Goal: Information Seeking & Learning: Learn about a topic

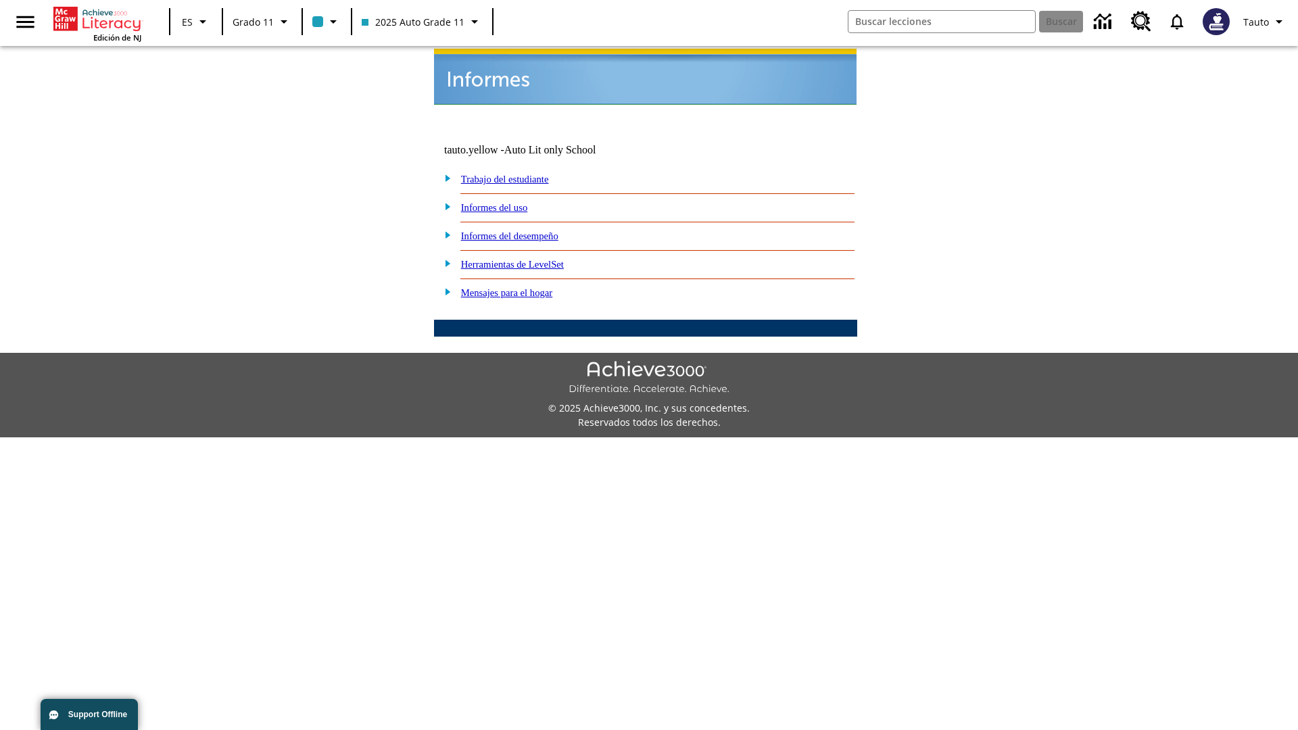
click at [505, 202] on link "Informes del uso" at bounding box center [494, 207] width 67 height 11
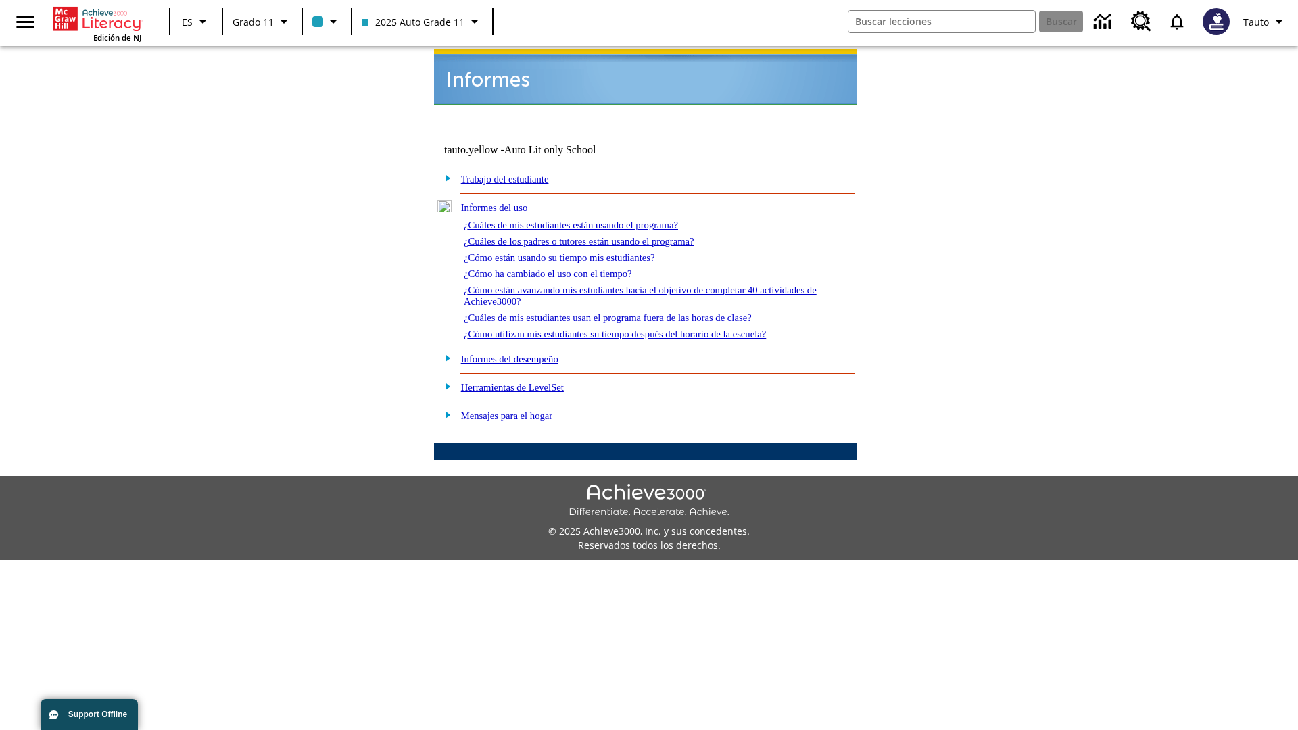
click at [589, 220] on link "¿Cuáles de mis estudiantes están usando el programa?" at bounding box center [571, 225] width 214 height 11
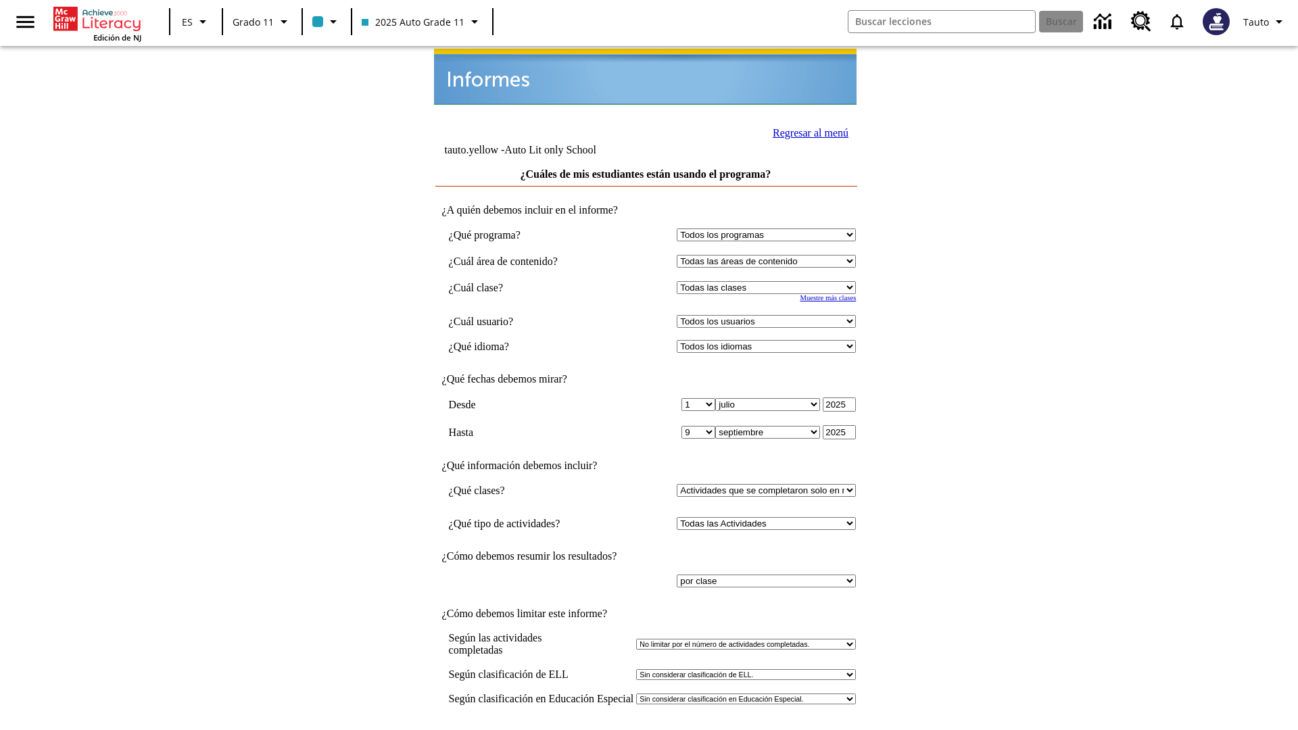
select select "11133141"
select select "21437114"
click at [646, 729] on input "Ver Informe" at bounding box center [645, 744] width 62 height 15
click at [806, 131] on link "Regresar al menú" at bounding box center [810, 132] width 76 height 11
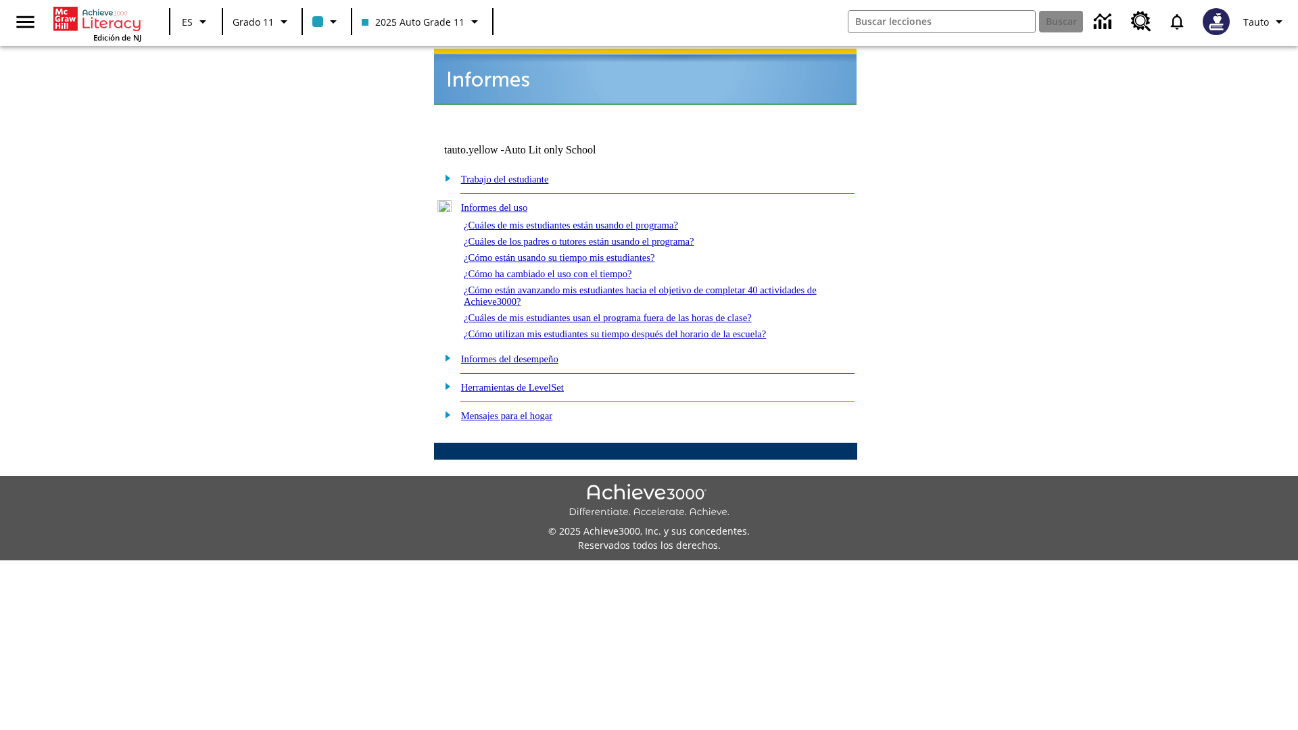
click at [598, 236] on link "¿Cuáles de los padres o tutores están usando el programa?" at bounding box center [579, 241] width 230 height 11
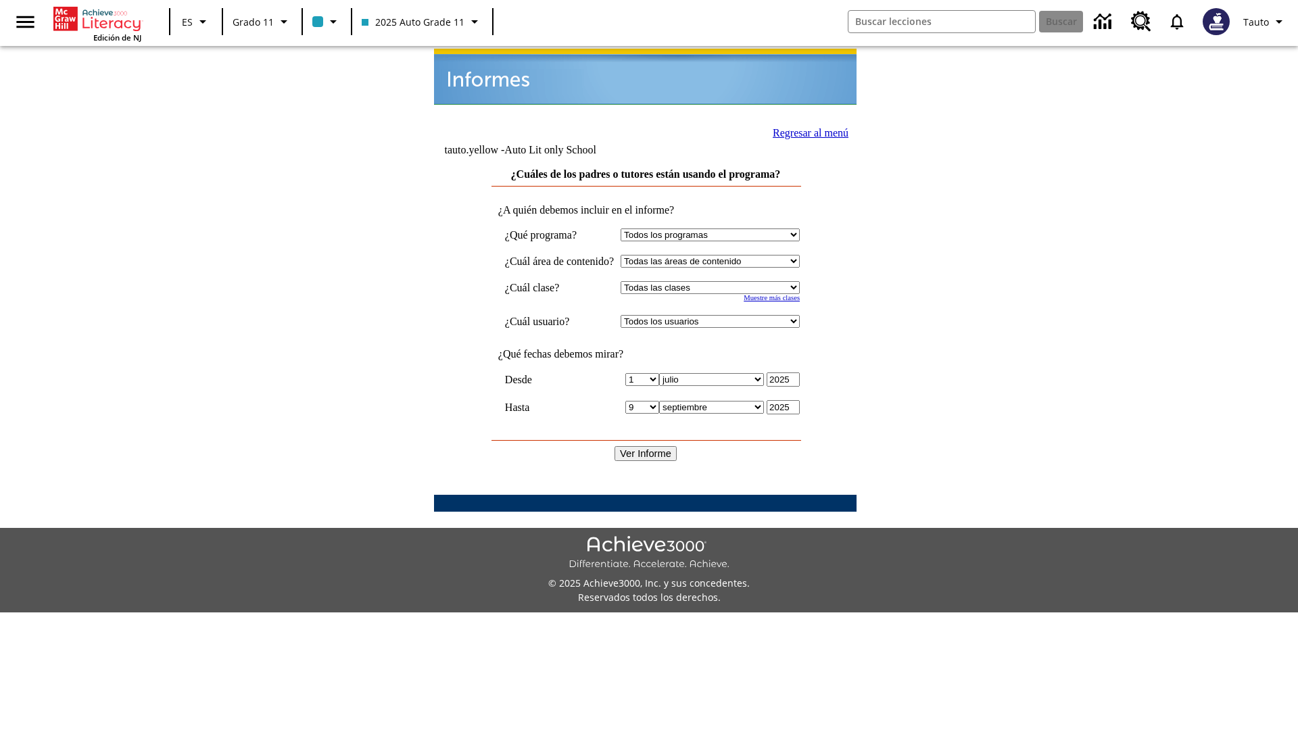
click at [722, 281] on select "Seleccionar una clase: Todas las clases 2025 Auto Grade 11 205 Auto Grade 11 Sa…" at bounding box center [709, 287] width 179 height 13
select select "11133141"
click at [722, 315] on select "Todos los usuarios Puma, Sautoen Puma, Sautoes Puma, Sautoss Twoclasses, Sautoe…" at bounding box center [709, 321] width 179 height 13
select select "21437114"
click at [646, 446] on input "Ver Informe" at bounding box center [645, 453] width 62 height 15
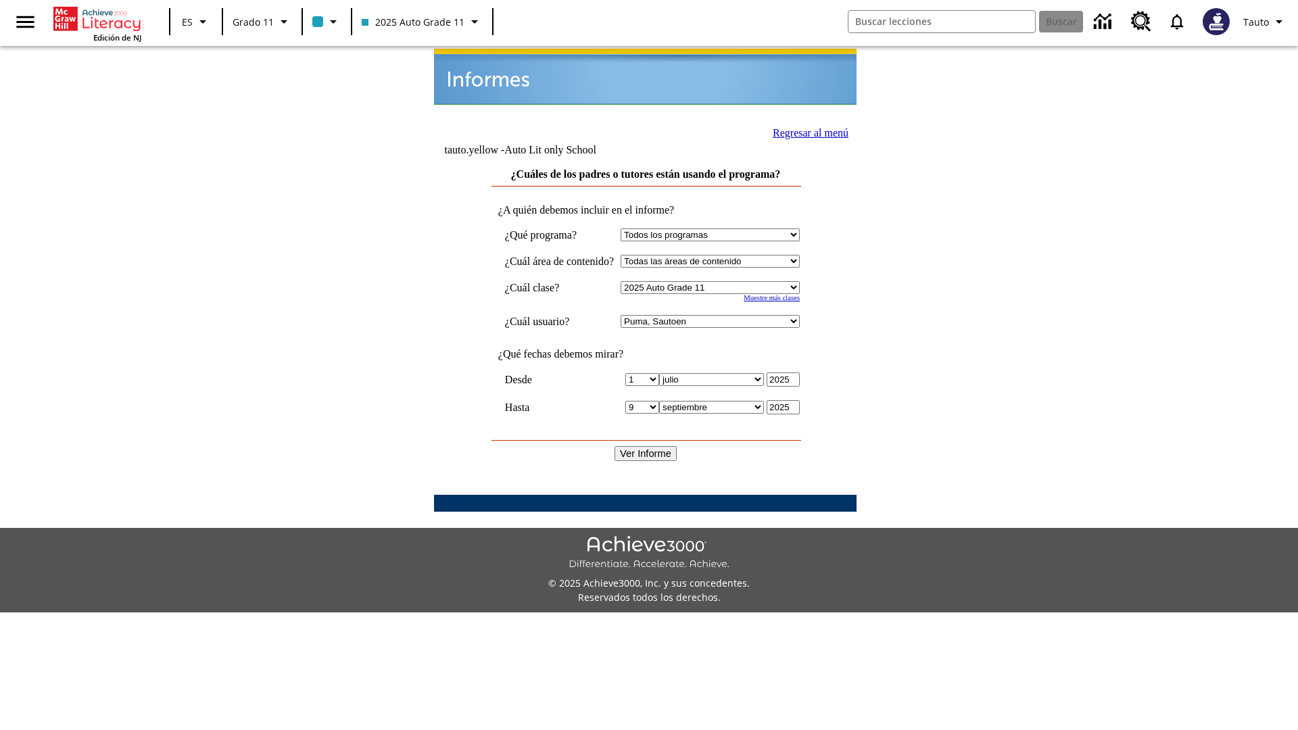
click at [805, 131] on link "Regresar al menú" at bounding box center [810, 132] width 76 height 11
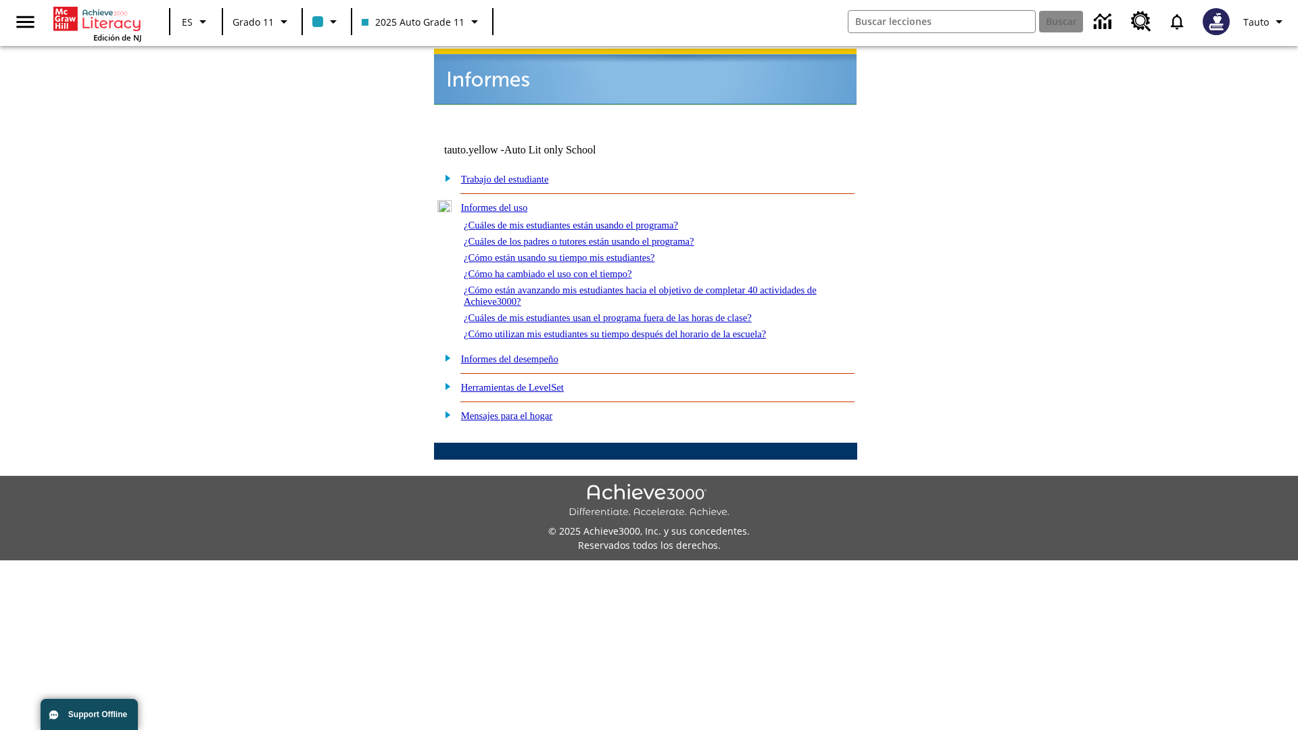
click at [575, 252] on link "¿Cómo están usando su tiempo mis estudiantes?" at bounding box center [559, 257] width 191 height 11
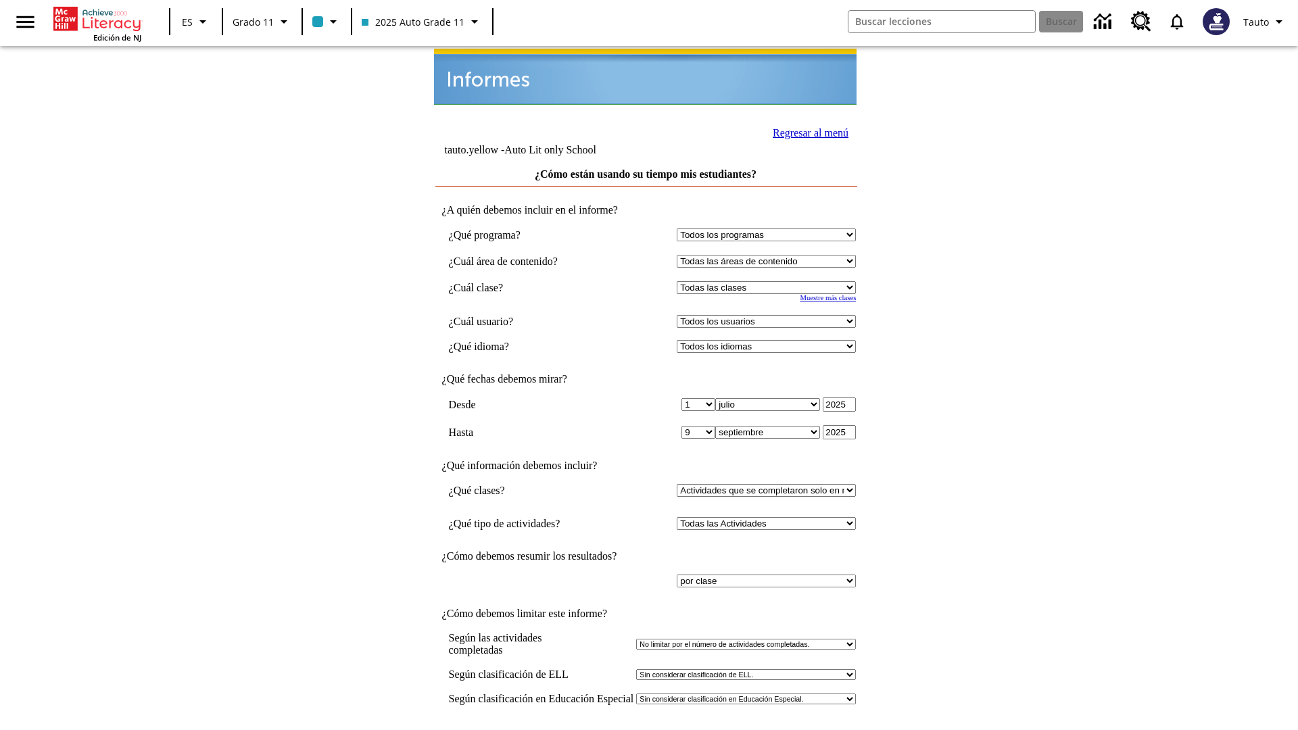
click at [769, 281] on select "Seleccionar una clase: Todas las clases 2025 Auto Grade 11 205 Auto Grade 11 Sa…" at bounding box center [766, 287] width 179 height 13
select select "11133141"
click at [769, 315] on select "Todos los usuarios Puma, Sautoen Puma, Sautoes Puma, Sautoss Twoclasses, Sautoe…" at bounding box center [766, 321] width 179 height 13
select select "21437114"
click at [646, 729] on input "Ver Informe" at bounding box center [645, 744] width 62 height 15
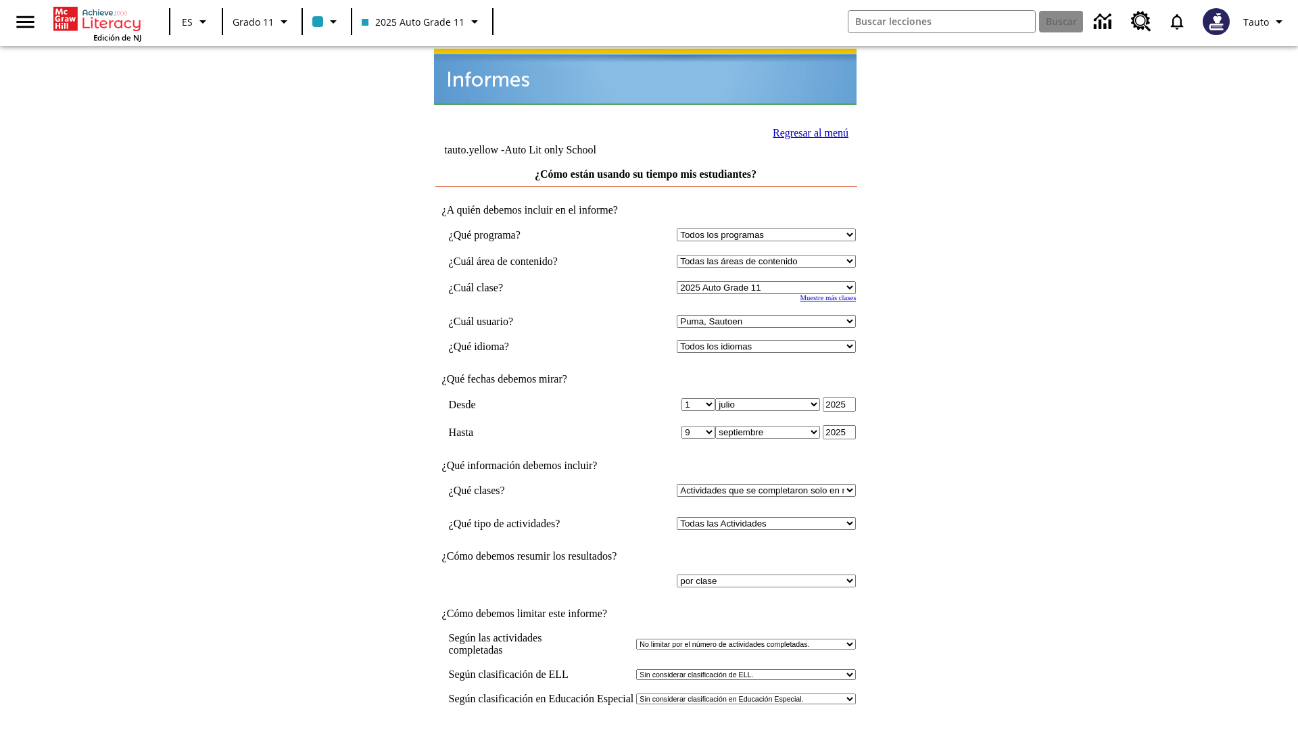
click at [806, 131] on link "Regresar al menú" at bounding box center [810, 132] width 76 height 11
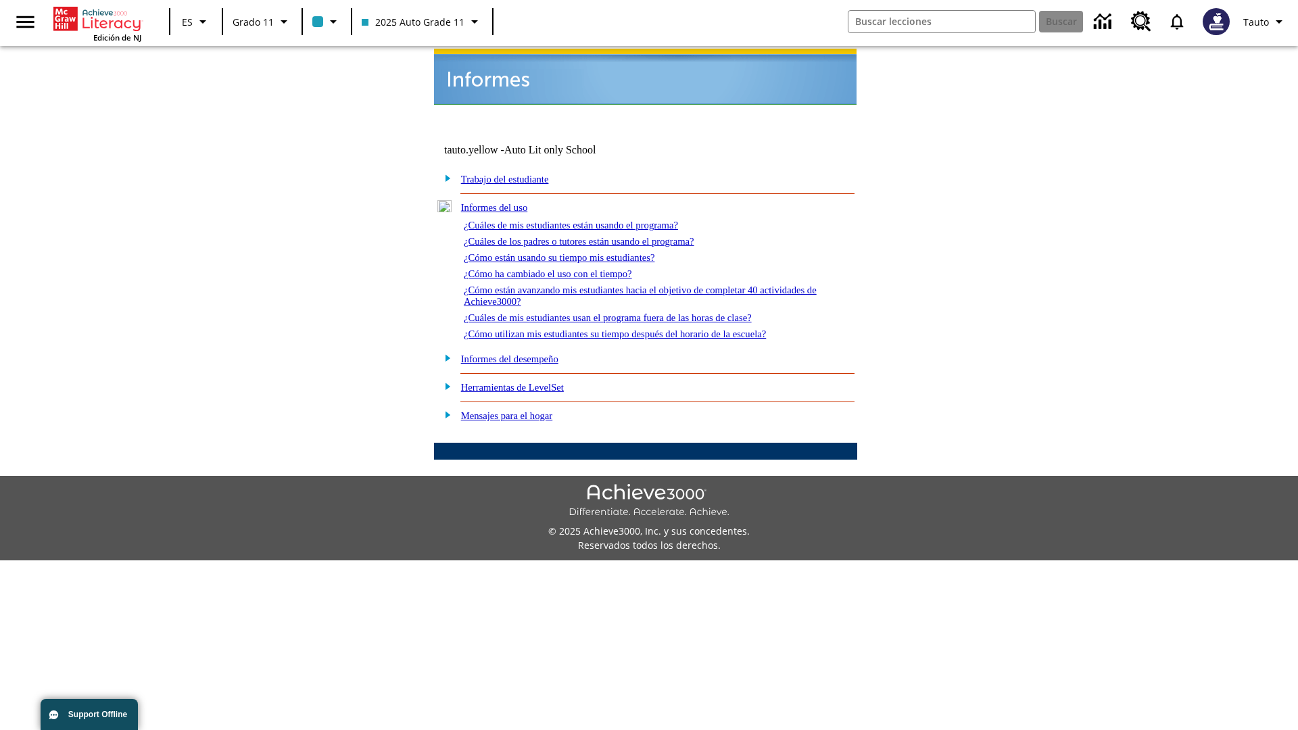
click at [560, 268] on link "¿Cómo ha cambiado el uso con el tiempo?" at bounding box center [548, 273] width 168 height 11
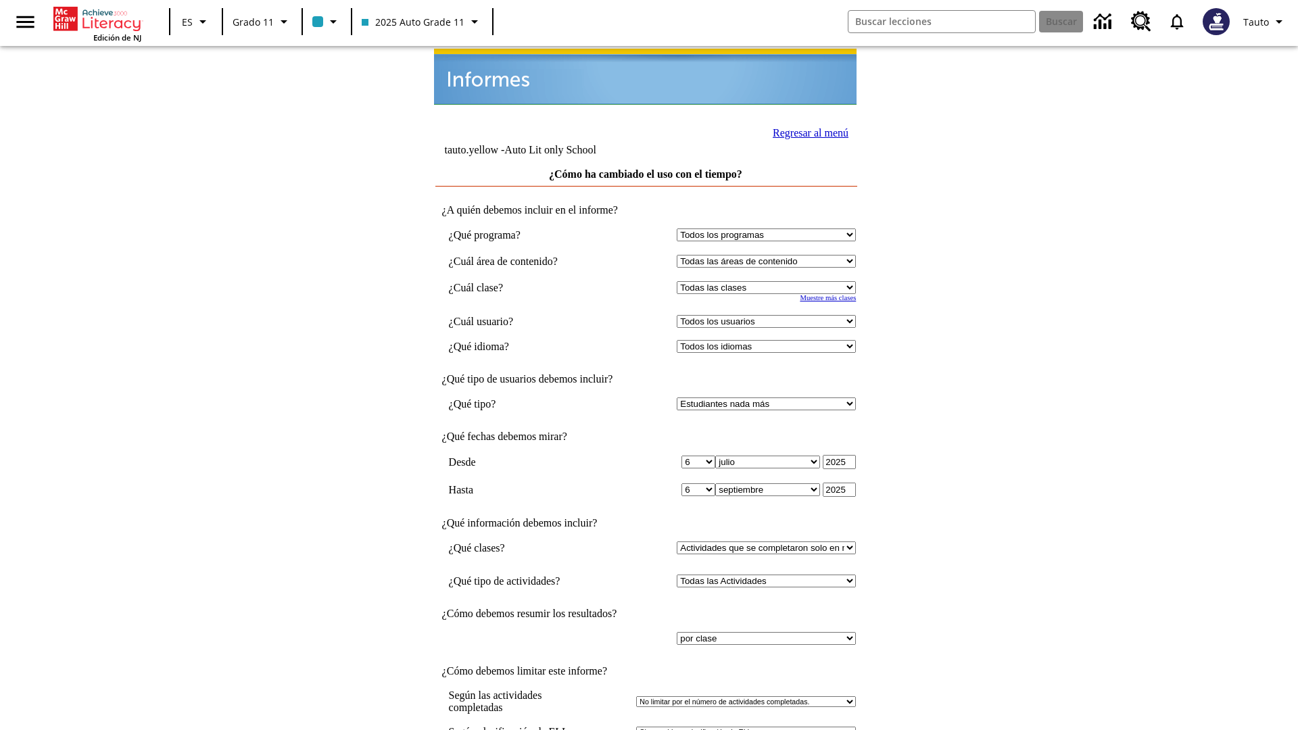
click at [769, 281] on select "Seleccionar una clase: Todas las clases 2025 Auto Grade 11 205 Auto Grade 11 Sa…" at bounding box center [766, 287] width 179 height 13
select select "11133141"
click at [769, 315] on select "Todos los usuarios Puma, Sautoen Puma, Sautoes Puma, Sautoss Twoclasses, Sautoe…" at bounding box center [766, 321] width 179 height 13
select select "21437114"
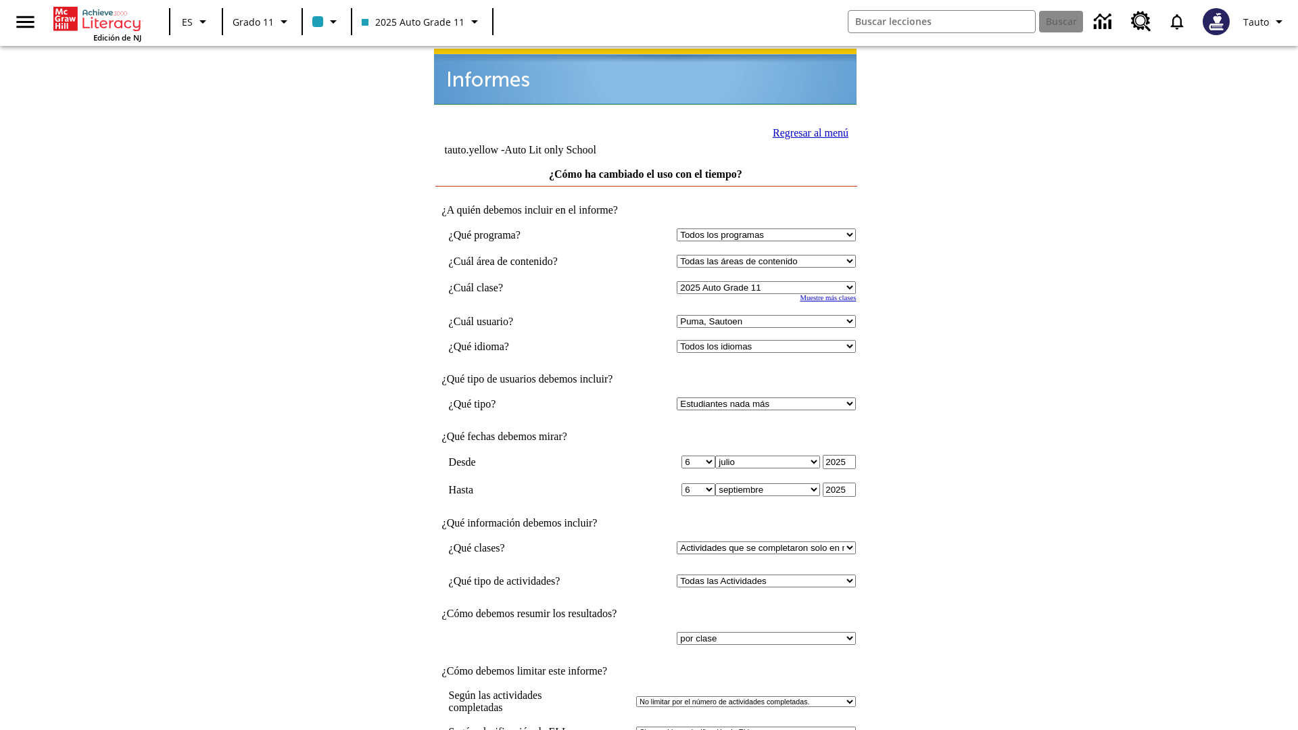
click at [806, 131] on link "Regresar al menú" at bounding box center [810, 132] width 76 height 11
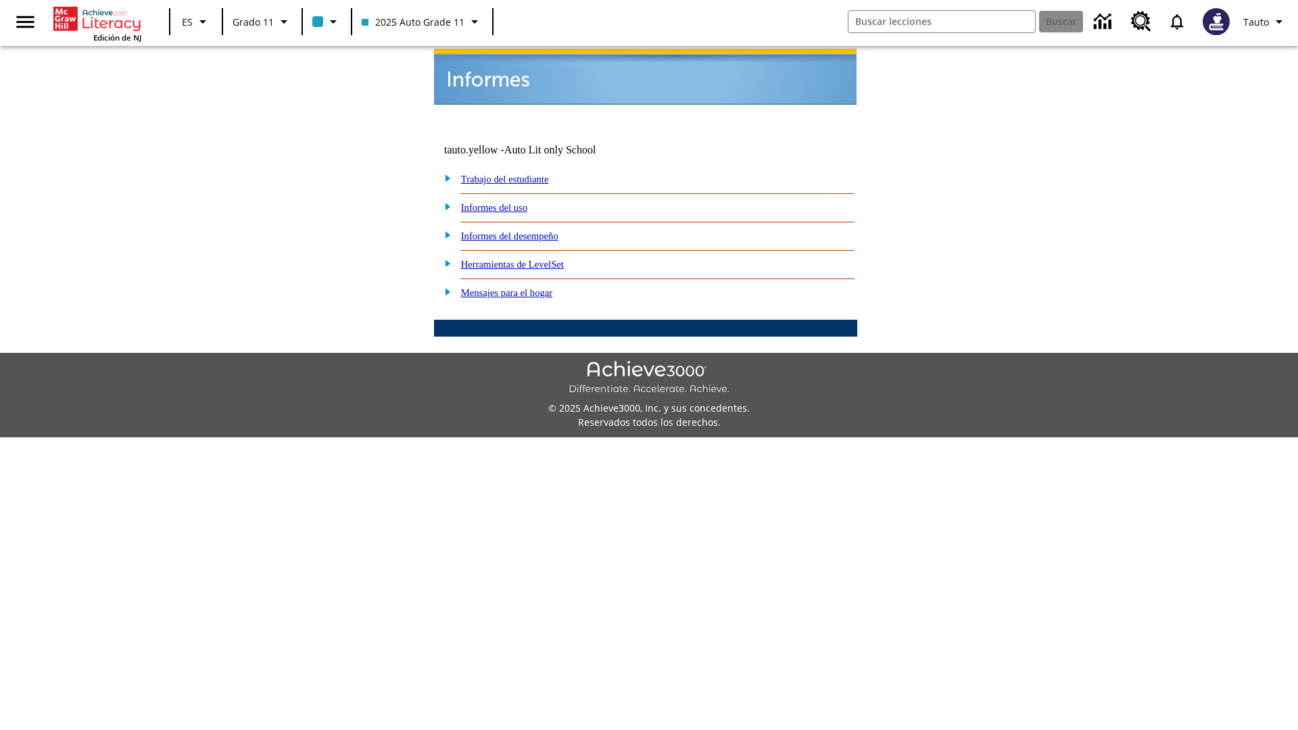
click at [0, 0] on link "¿Cómo están avanzando mis estudiantes hacia el objetivo de completar 40 activid…" at bounding box center [0, 0] width 0 height 0
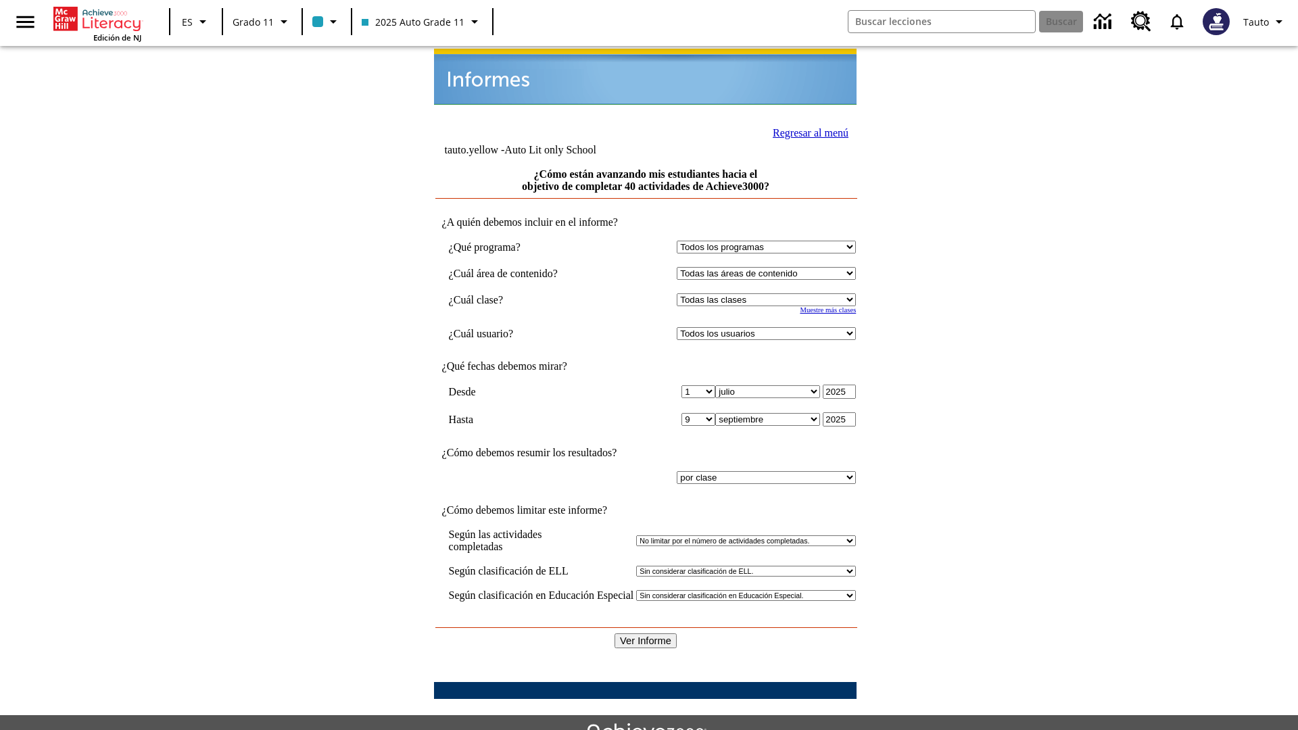
click at [769, 293] on select "Seleccionar una clase: Todas las clases 2025 Auto Grade 11 205 Auto Grade 11 Sa…" at bounding box center [766, 299] width 179 height 13
select select "11133141"
click at [769, 327] on select "Todos los usuarios Puma, Sautoen Puma, Sautoes Puma, Sautoss Twoclasses, Sautoe…" at bounding box center [766, 333] width 179 height 13
select select "21437114"
click at [646, 633] on input "Ver Informe" at bounding box center [645, 640] width 62 height 15
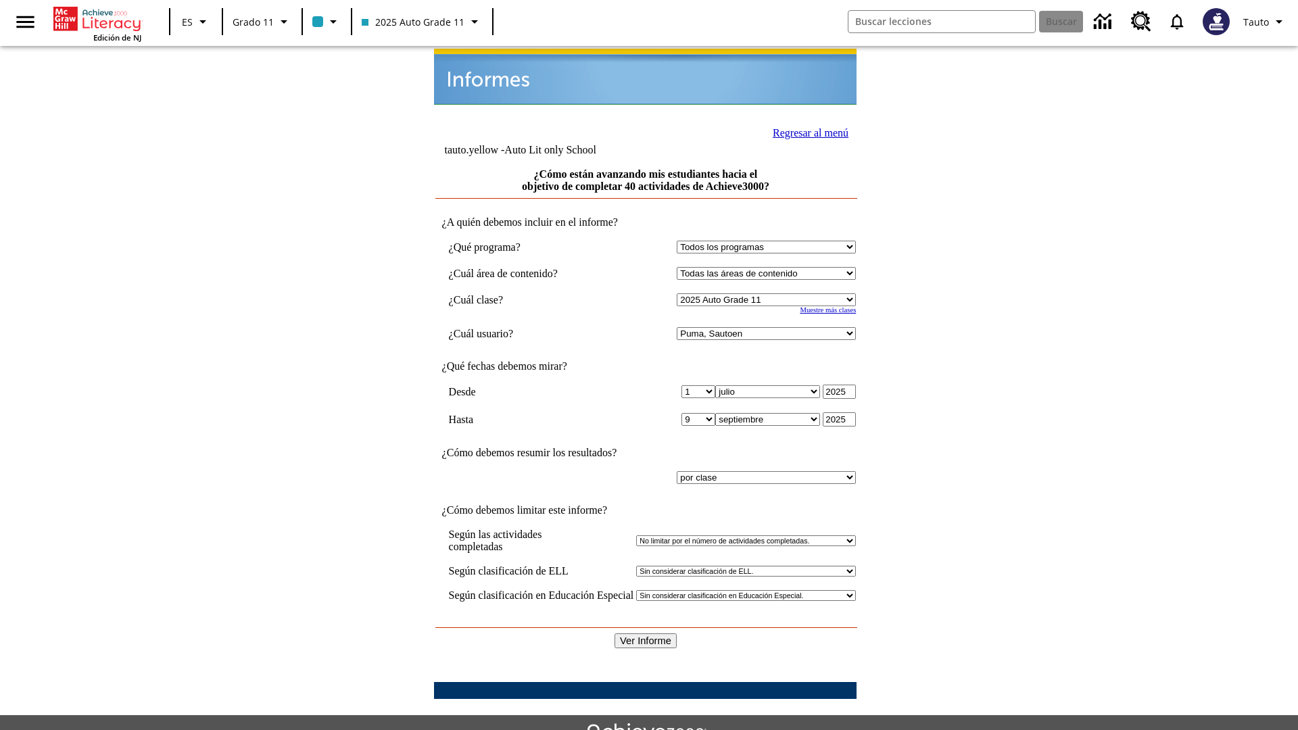
click at [806, 131] on link "Regresar al menú" at bounding box center [810, 132] width 76 height 11
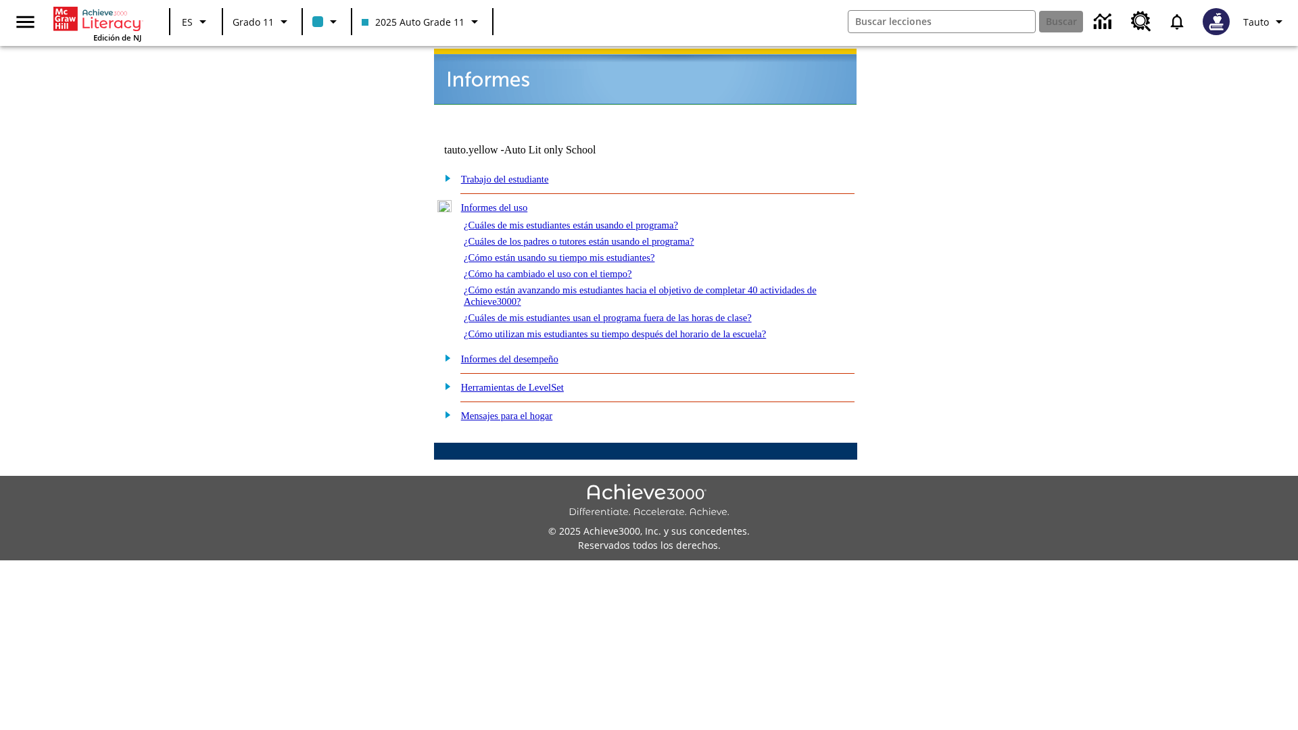
click at [632, 312] on link "¿Cuáles de mis estudiantes usan el programa fuera de las horas de clase?" at bounding box center [608, 317] width 288 height 11
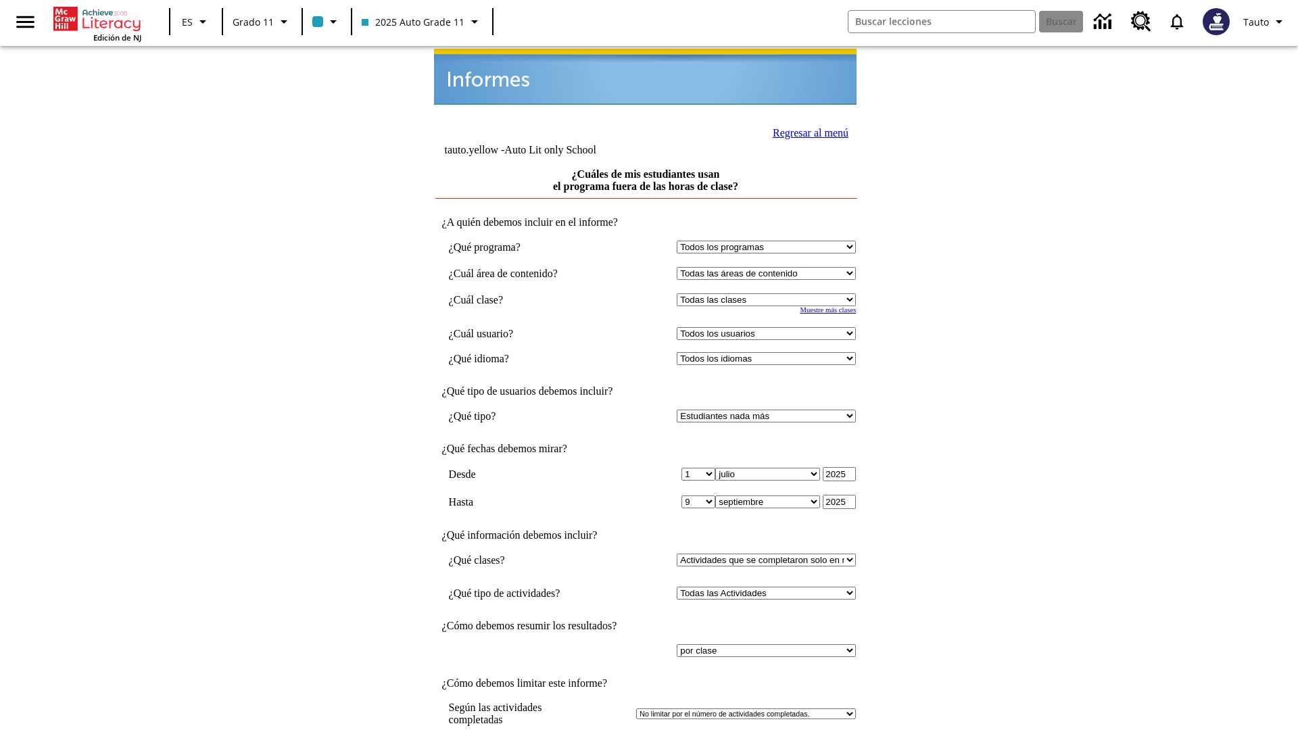
select select "11133141"
click at [769, 327] on select "Todos los usuarios Puma, Sautoen Puma, Sautoes Puma, Sautoss Twoclasses, Sautoe…" at bounding box center [766, 333] width 179 height 13
select select "21437114"
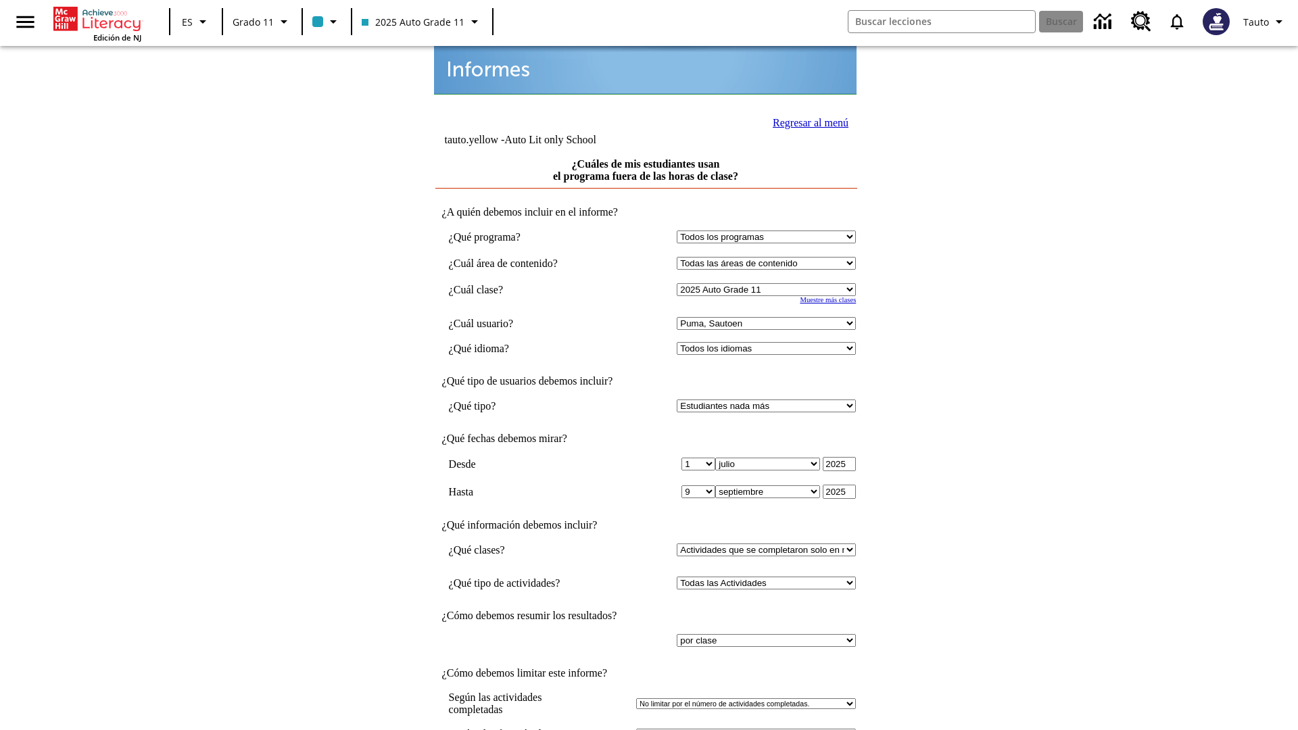
click at [806, 121] on link "Regresar al menú" at bounding box center [810, 122] width 76 height 11
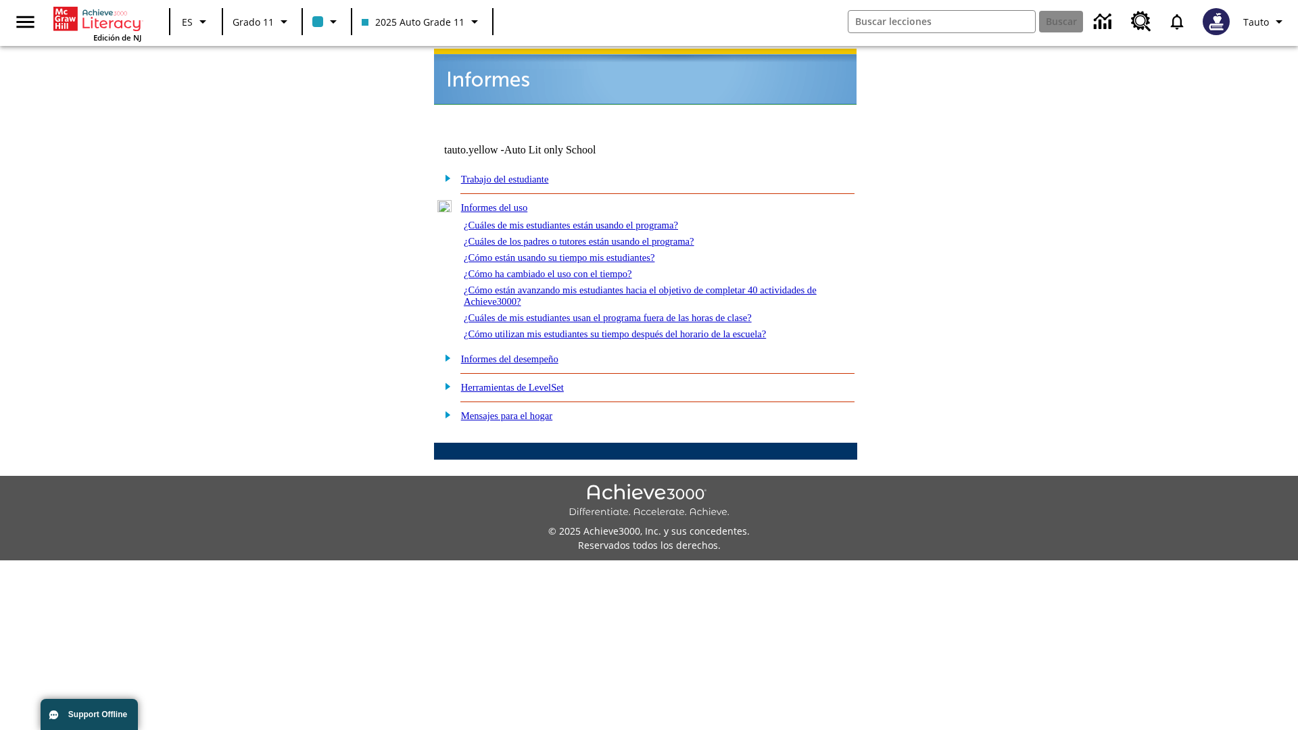
click at [638, 328] on link "¿Cómo utilizan mis estudiantes su tiempo después del horario de la escuela?" at bounding box center [615, 333] width 302 height 11
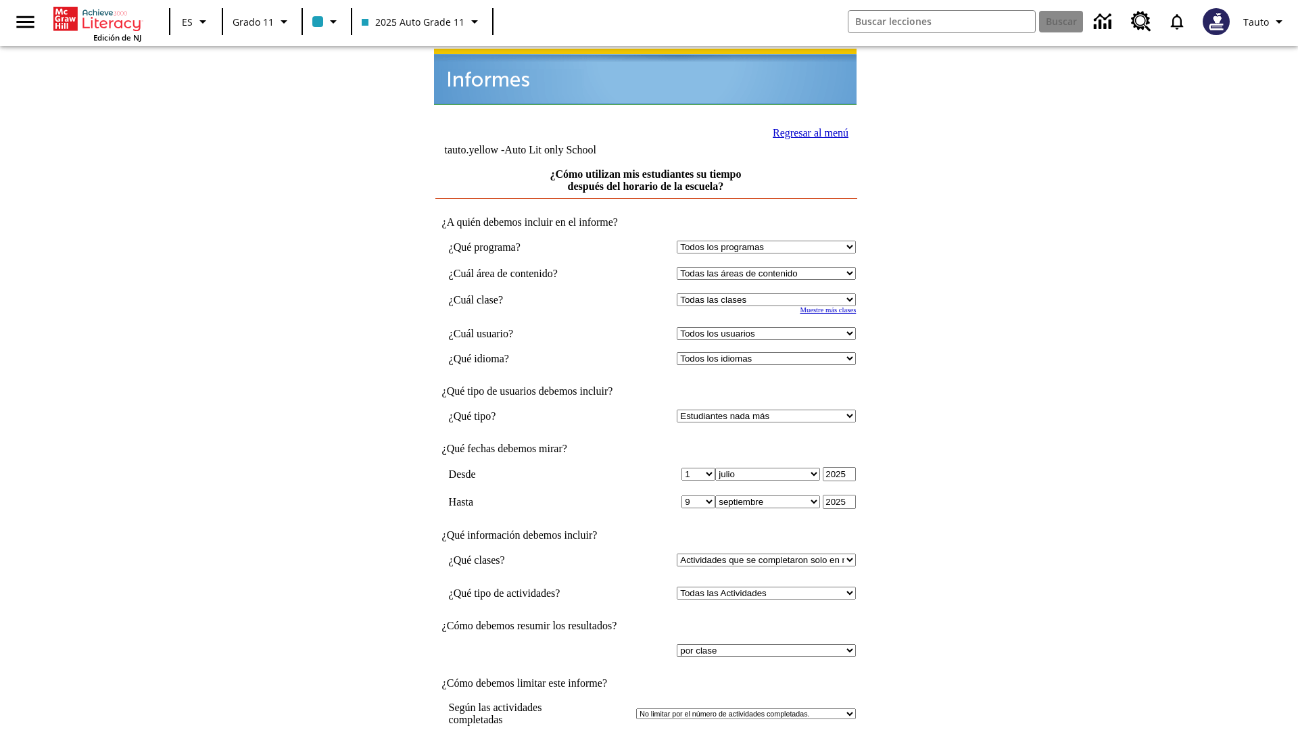
click at [769, 293] on select "Seleccionar una clase: Todas las clases 2025 Auto Grade 11 205 Auto Grade 11 Sa…" at bounding box center [766, 299] width 179 height 13
select select "11133141"
select select "21437114"
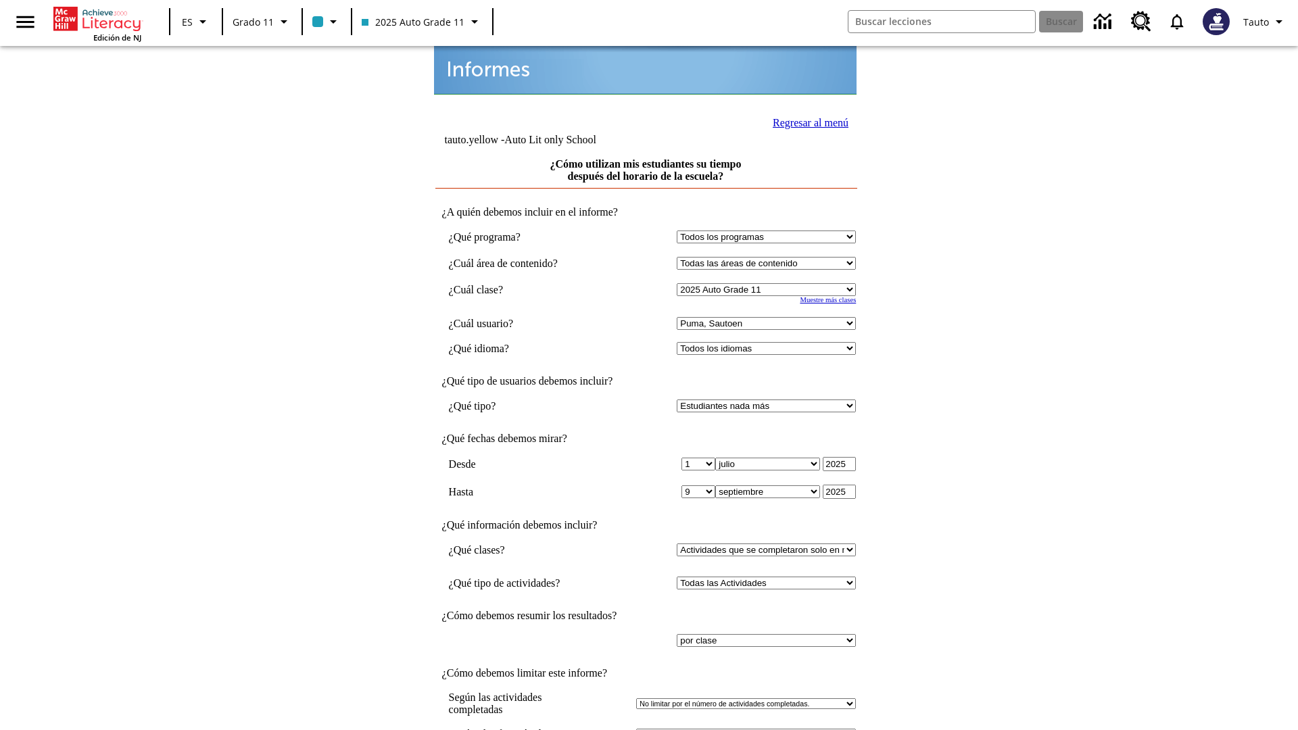
click at [806, 121] on link "Regresar al menú" at bounding box center [810, 122] width 76 height 11
